Goal: Navigation & Orientation: Find specific page/section

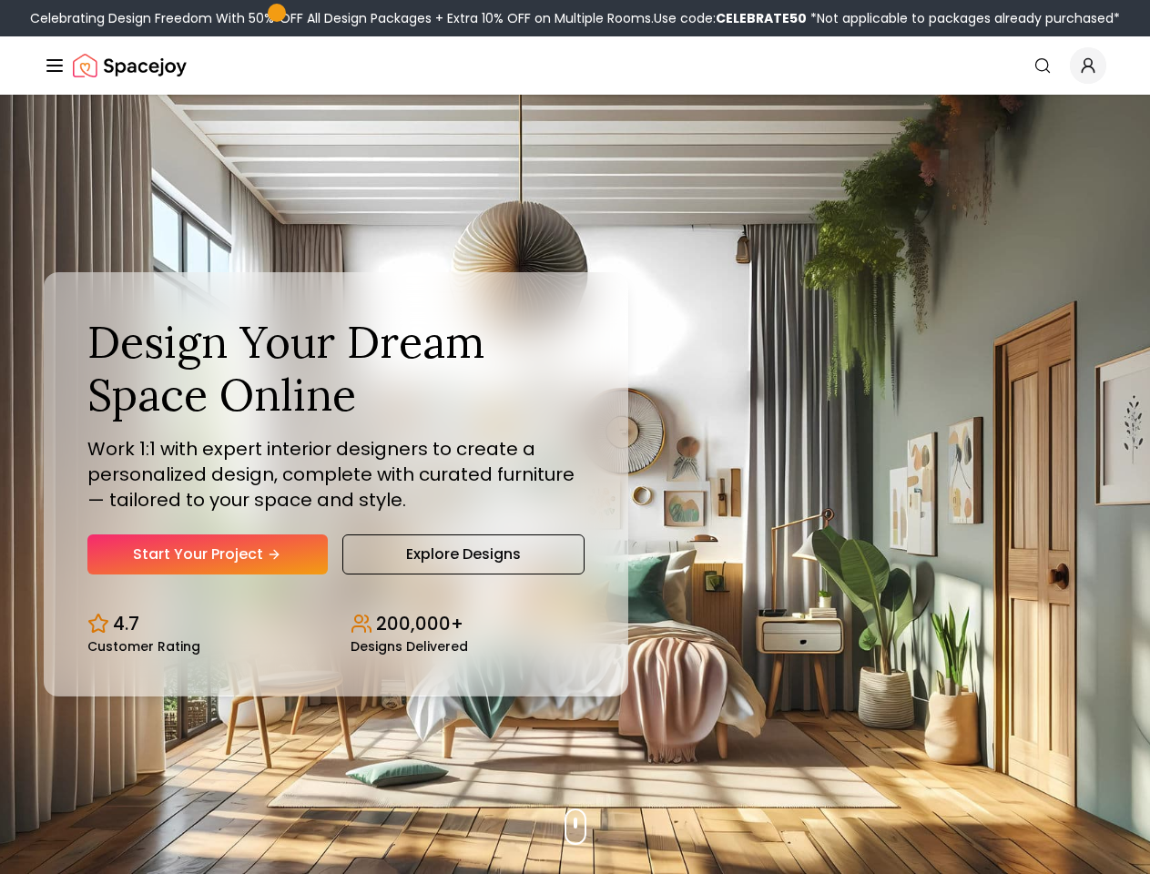
click at [0, 0] on button "How It Works" at bounding box center [0, 0] width 0 height 0
click at [0, 0] on button "Design Portfolio" at bounding box center [0, 0] width 0 height 0
click at [0, 0] on button "How It Works" at bounding box center [0, 0] width 0 height 0
